Goal: Information Seeking & Learning: Learn about a topic

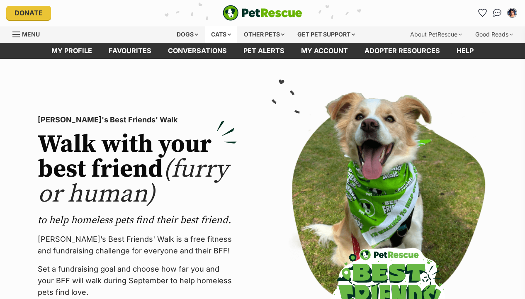
click at [217, 37] on div "Cats" at bounding box center [220, 34] width 31 height 17
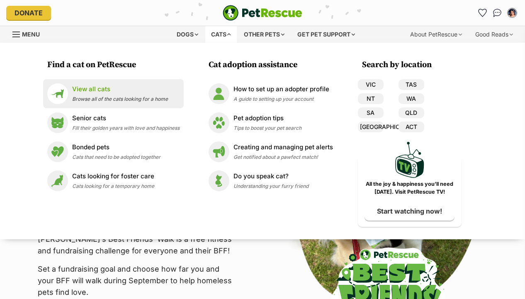
click at [134, 98] on span "Browse all of the cats looking for a home" at bounding box center [120, 99] width 96 height 6
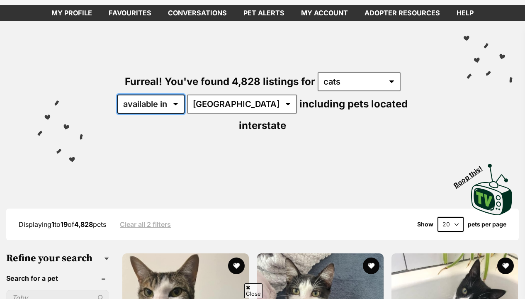
click at [165, 104] on select "available in located in" at bounding box center [150, 103] width 67 height 19
select select "disabled"
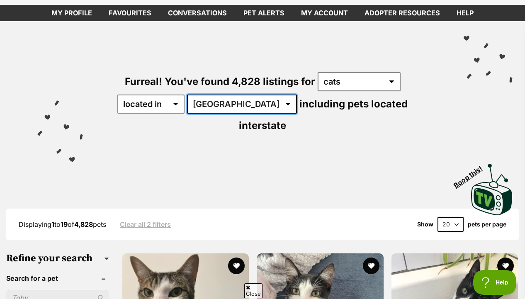
click at [200, 98] on select "Australia ACT NSW NT QLD SA TAS VIC WA" at bounding box center [242, 103] width 110 height 19
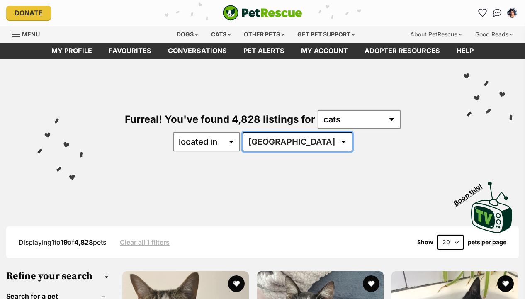
click at [283, 138] on select "Australia ACT NSW NT QLD SA TAS VIC WA" at bounding box center [297, 141] width 110 height 19
select select "VIC"
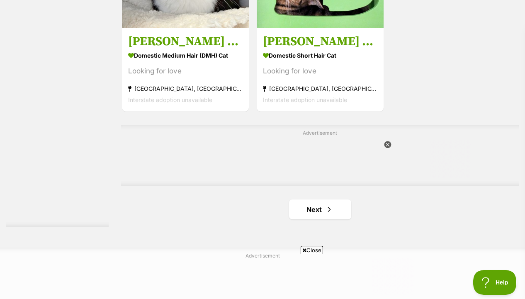
scroll to position [1869, 0]
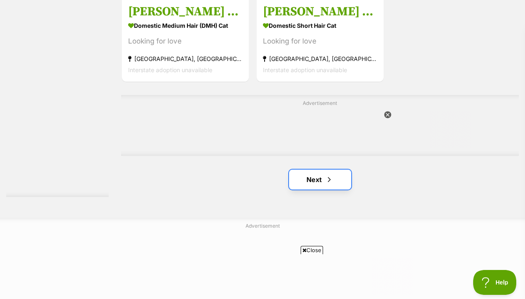
click at [332, 183] on link "Next" at bounding box center [320, 180] width 62 height 20
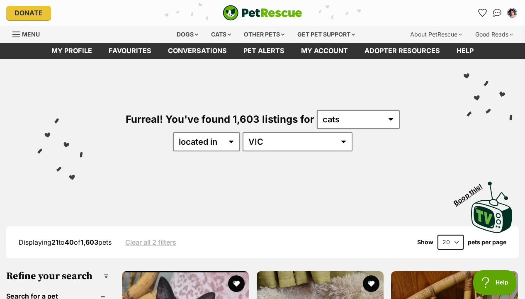
click at [247, 17] on img "PetRescue" at bounding box center [263, 13] width 80 height 16
